Goal: Task Accomplishment & Management: Use online tool/utility

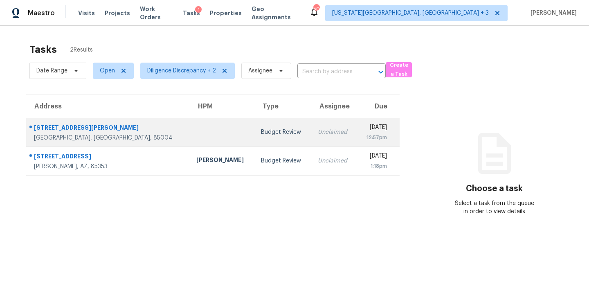
click at [311, 125] on td "Unclaimed" at bounding box center [333, 132] width 45 height 29
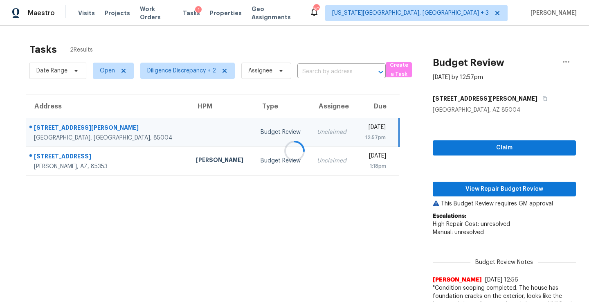
click at [490, 151] on div at bounding box center [294, 151] width 589 height 302
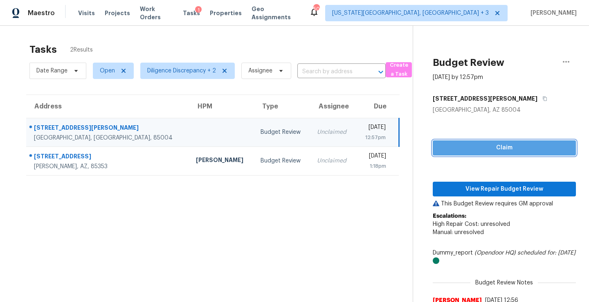
click at [490, 151] on span "Claim" at bounding box center [504, 148] width 130 height 10
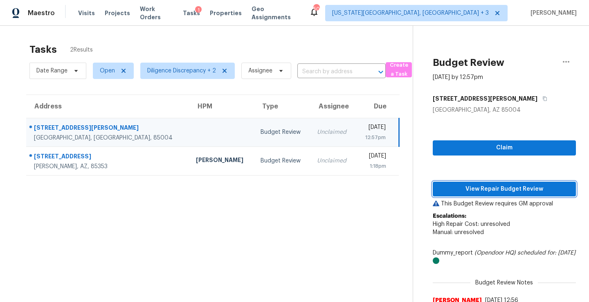
click at [486, 192] on span "View Repair Budget Review" at bounding box center [504, 189] width 130 height 10
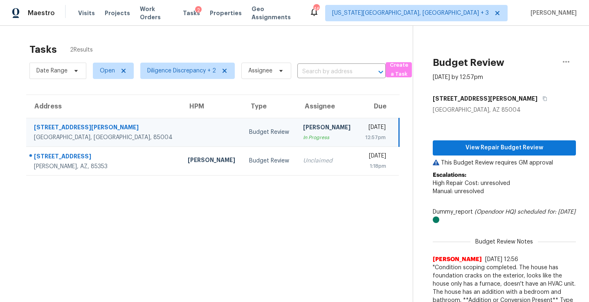
click at [242, 139] on td "Budget Review" at bounding box center [269, 132] width 54 height 29
click at [467, 149] on span "View Repair Budget Review" at bounding box center [504, 148] width 130 height 10
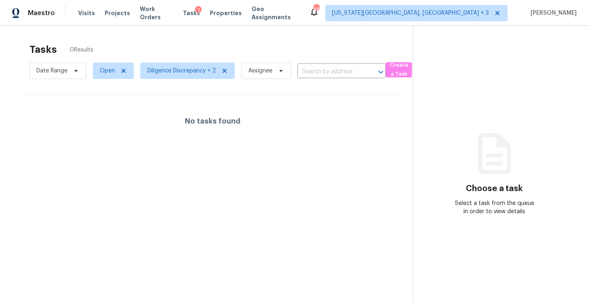
click at [148, 126] on div "No tasks found" at bounding box center [212, 121] width 373 height 52
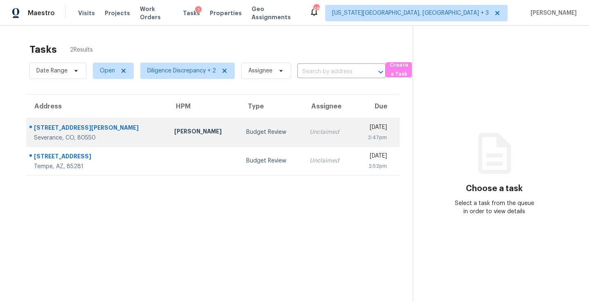
click at [360, 133] on div "2:47pm" at bounding box center [373, 137] width 27 height 8
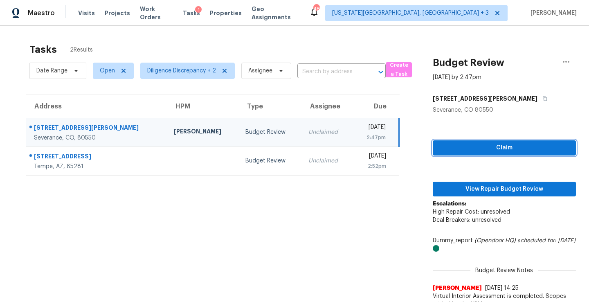
click at [495, 147] on span "Claim" at bounding box center [504, 148] width 130 height 10
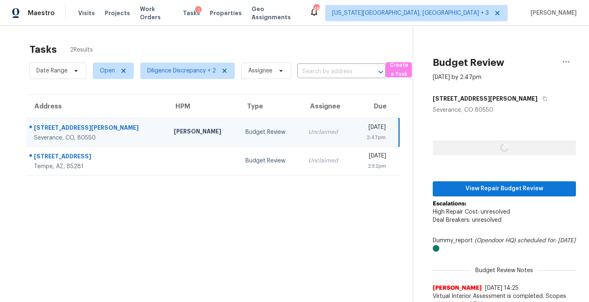
click at [495, 178] on div "View Repair Budget Review Escalations: High Repair Cost: unresolved Deal Breake…" at bounding box center [503, 264] width 143 height 301
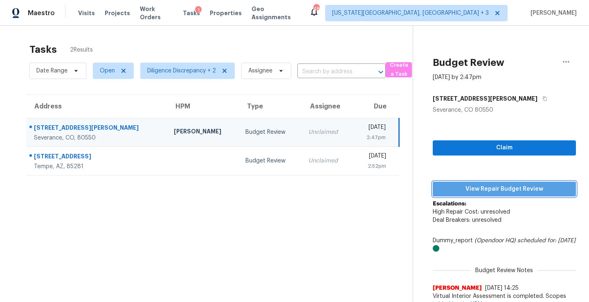
click at [488, 183] on button "View Repair Budget Review" at bounding box center [503, 188] width 143 height 15
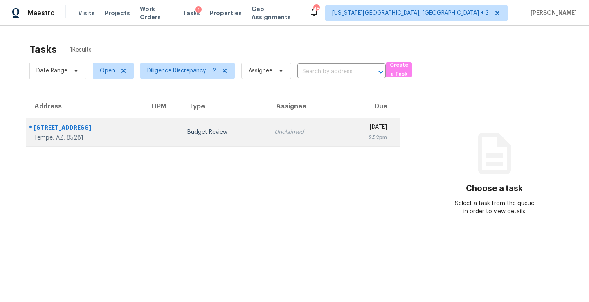
click at [212, 137] on td "Budget Review" at bounding box center [224, 132] width 87 height 29
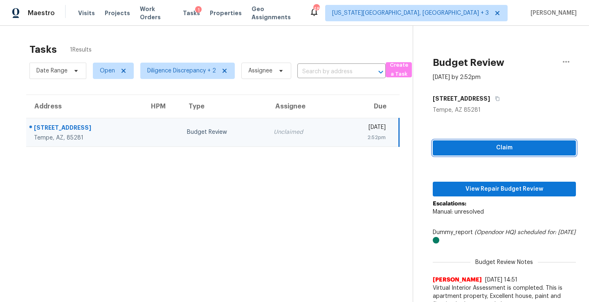
click at [468, 152] on span "Claim" at bounding box center [504, 148] width 130 height 10
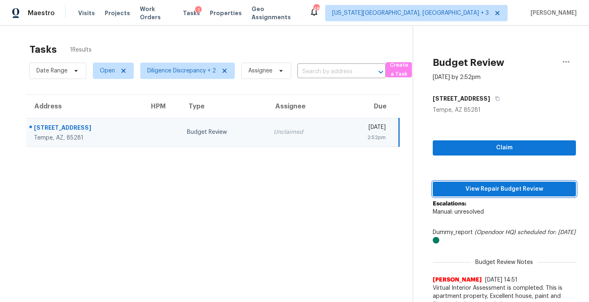
click at [479, 188] on span "View Repair Budget Review" at bounding box center [504, 189] width 130 height 10
